Goal: Task Accomplishment & Management: Use online tool/utility

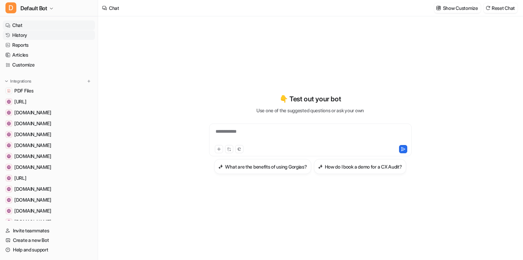
click at [33, 37] on link "History" at bounding box center [49, 35] width 92 height 10
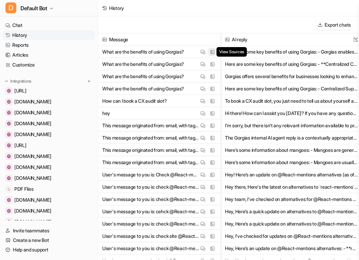
click at [213, 53] on img at bounding box center [212, 51] width 5 height 5
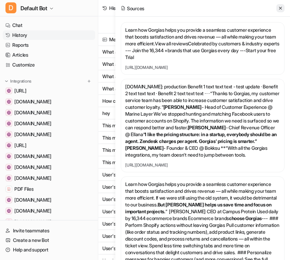
click at [281, 6] on icon at bounding box center [280, 8] width 5 height 5
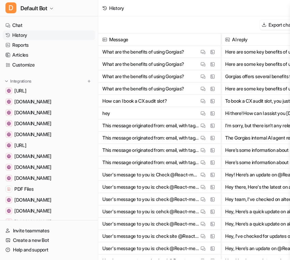
click at [213, 30] on div "Export chats" at bounding box center [200, 24] width 204 height 17
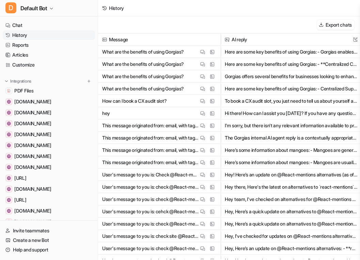
click at [154, 26] on div "Export chats" at bounding box center [229, 24] width 262 height 17
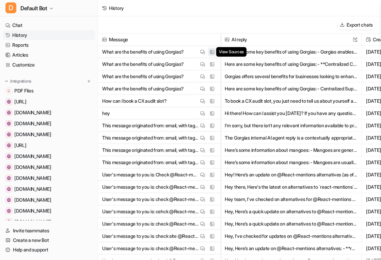
click at [212, 52] on img at bounding box center [212, 51] width 5 height 5
